Goal: Navigation & Orientation: Understand site structure

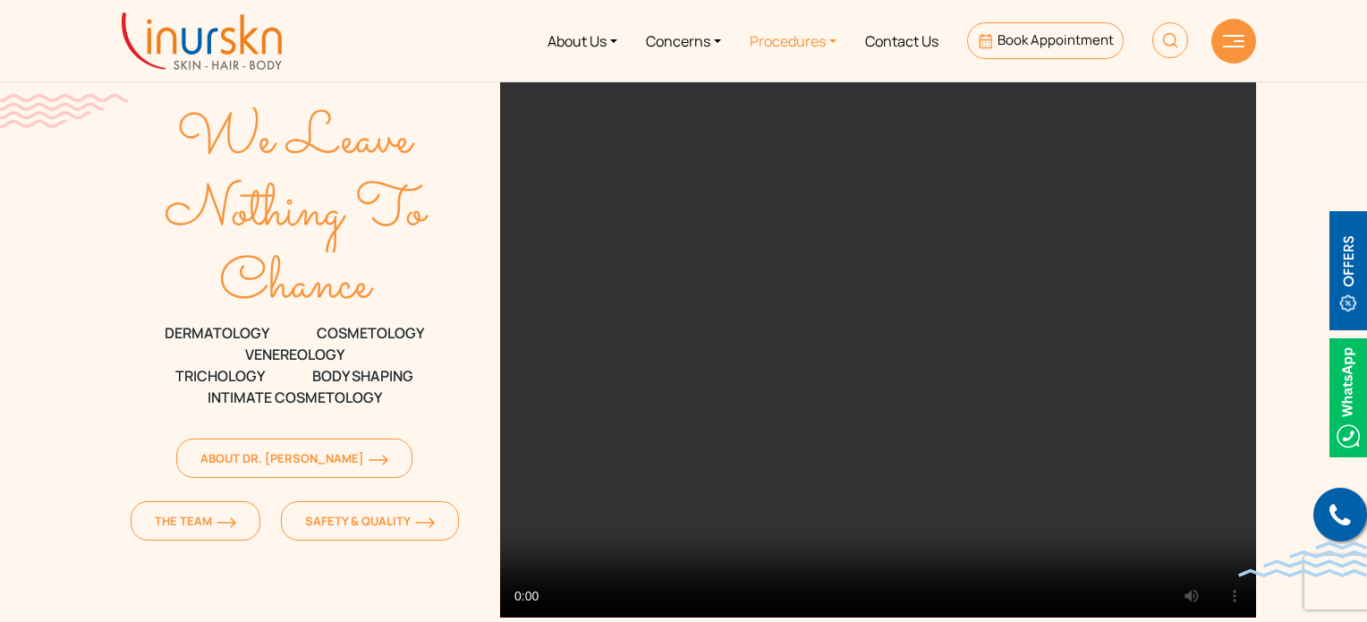
click at [789, 51] on link "Procedures" at bounding box center [792, 40] width 115 height 67
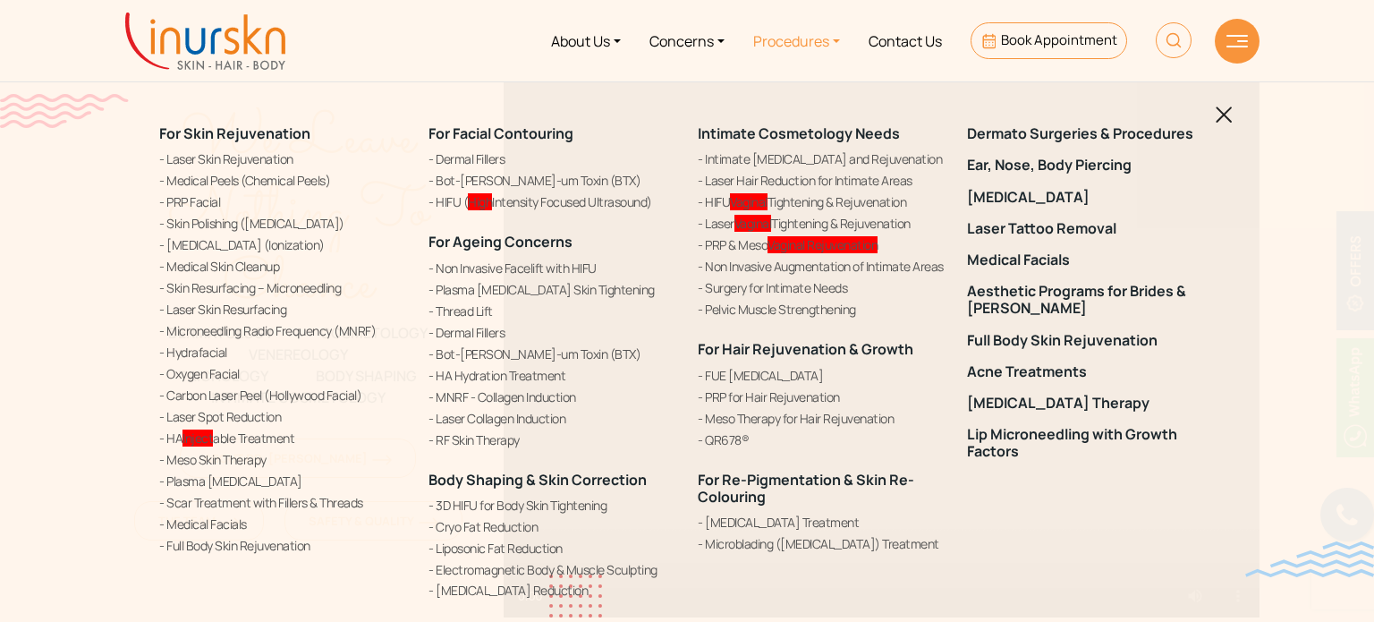
click at [1220, 115] on img at bounding box center [1224, 114] width 17 height 17
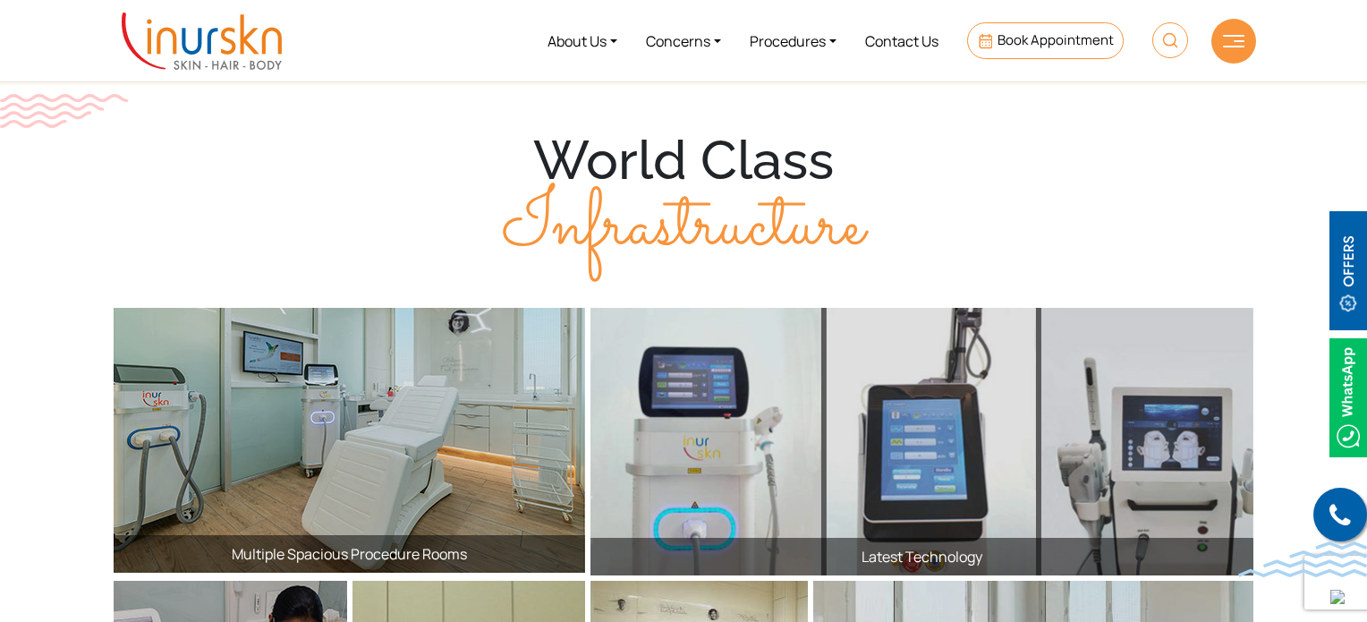
scroll to position [1806, 0]
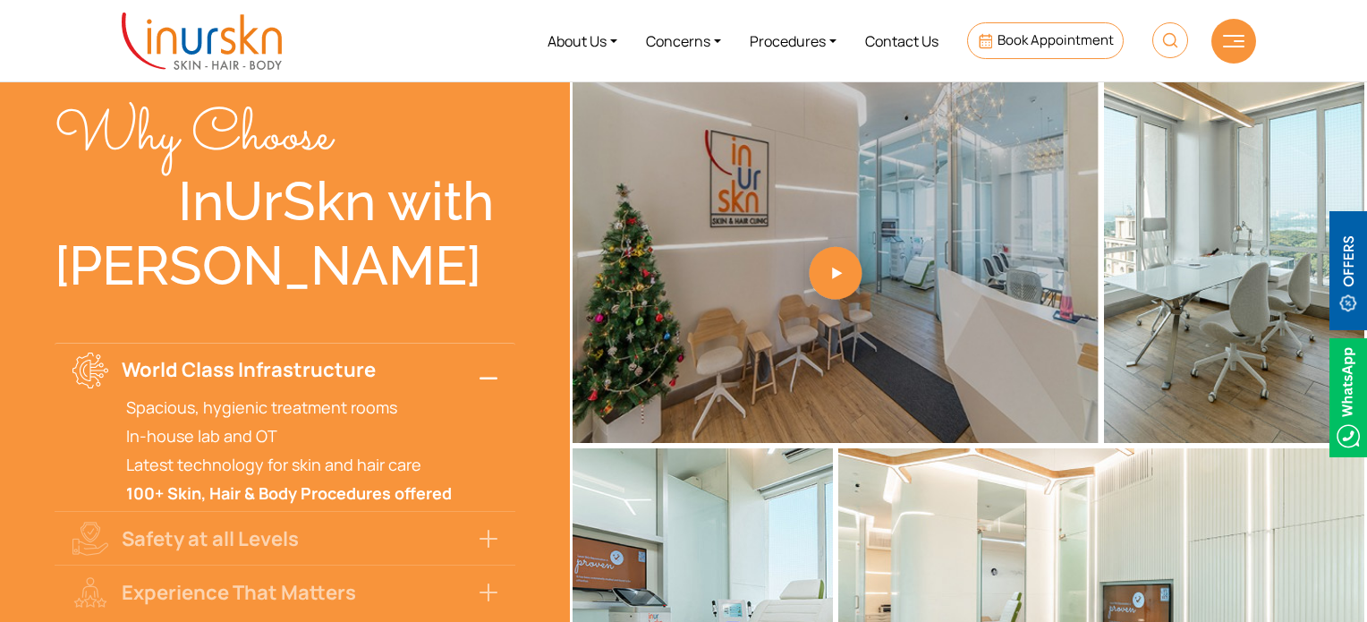
scroll to position [2843, 0]
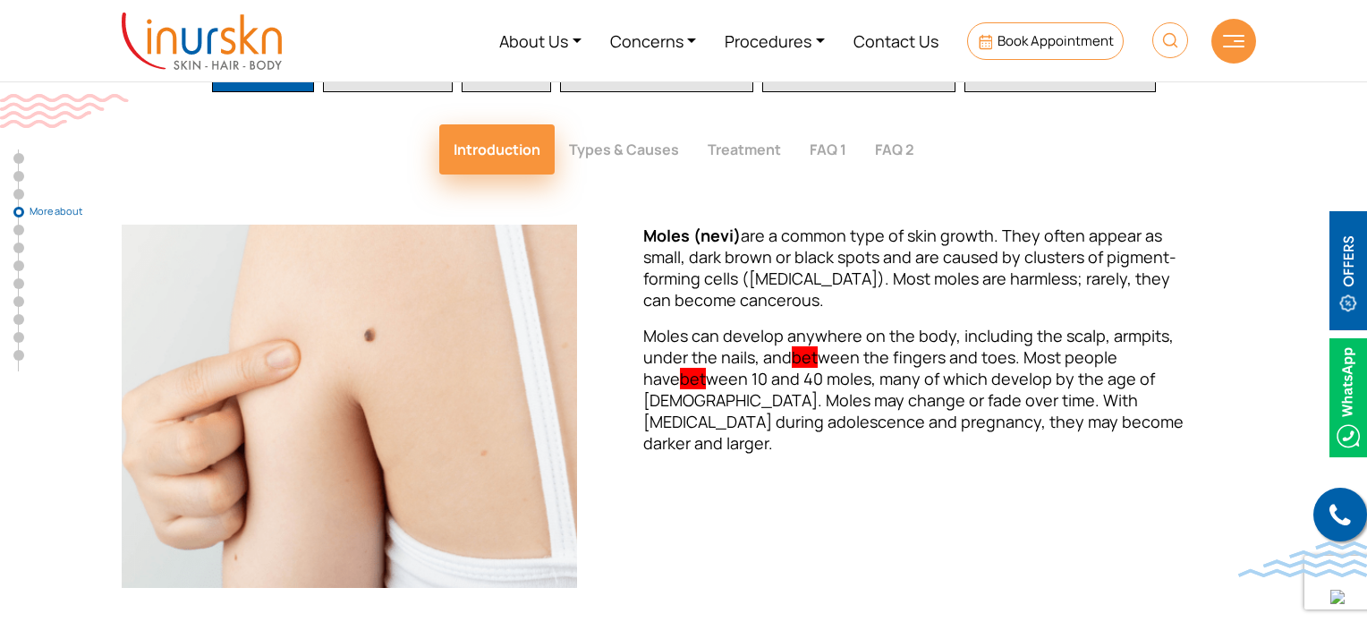
scroll to position [2392, 0]
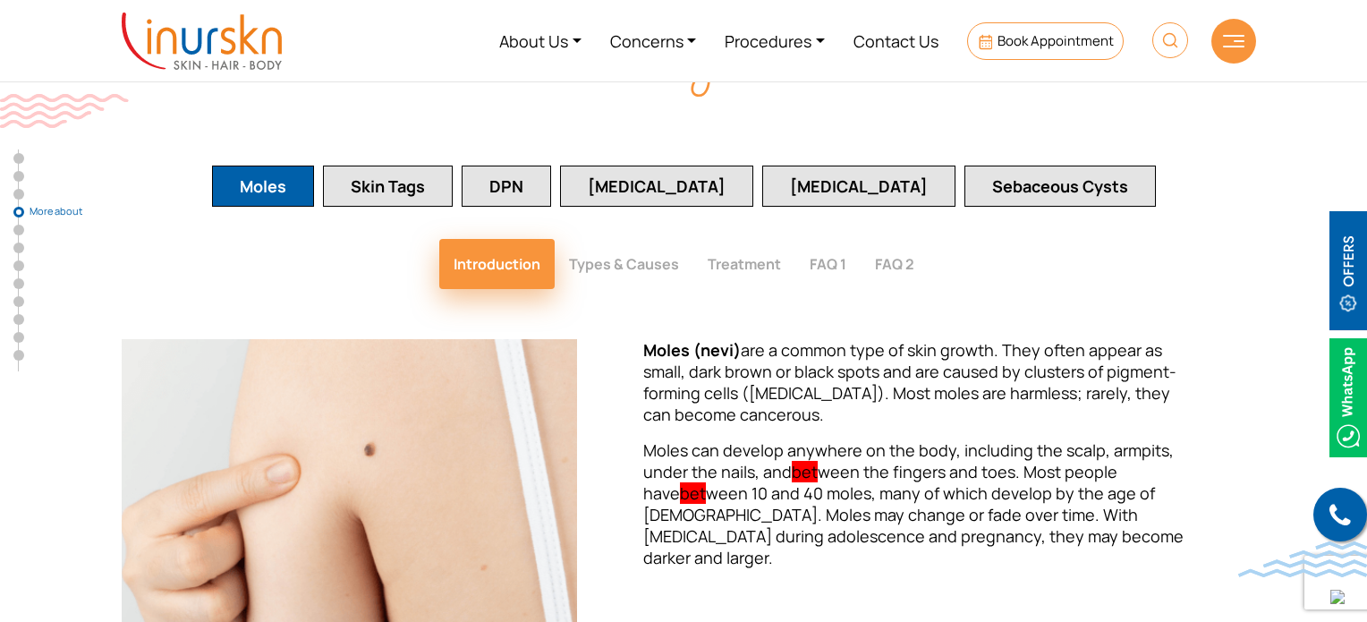
click at [204, 38] on img at bounding box center [202, 41] width 160 height 57
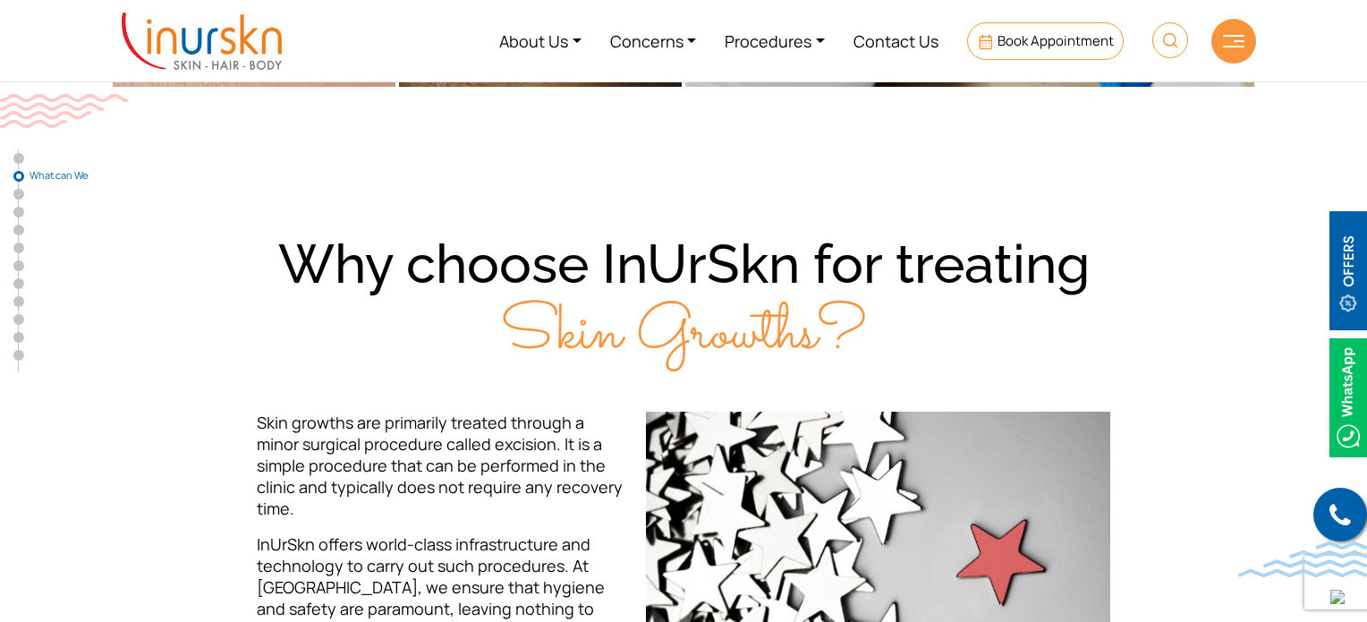
scroll to position [1116, 0]
